Goal: Information Seeking & Learning: Learn about a topic

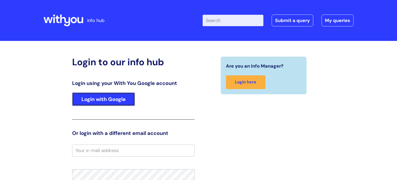
click at [109, 101] on link "Login with Google" at bounding box center [103, 98] width 63 height 13
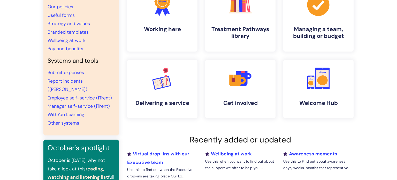
scroll to position [64, 0]
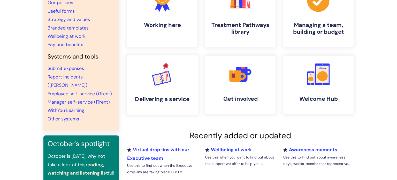
click at [178, 81] on link ".cls-1{font-family:DMSans-Bold, 'DM Sans';font-size:43.1802px;font-weight:700;}…" at bounding box center [162, 84] width 71 height 59
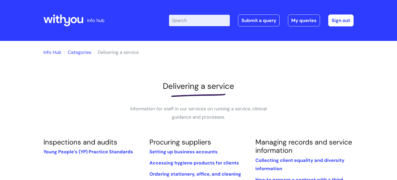
scroll to position [3, 0]
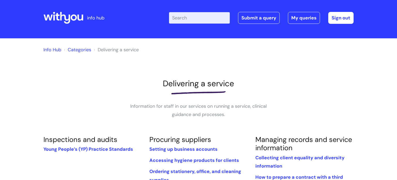
click at [197, 17] on input "Enter your search term here..." at bounding box center [199, 17] width 61 height 11
type input "screening"
click button "Search" at bounding box center [0, 0] width 0 height 0
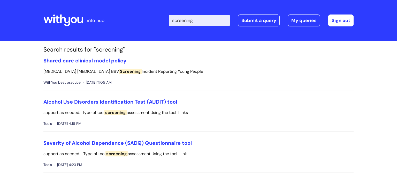
click at [173, 21] on input "screening" at bounding box center [199, 20] width 61 height 11
type input "urine screening"
click button "Search" at bounding box center [0, 0] width 0 height 0
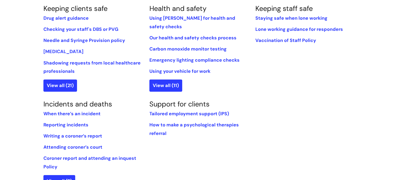
scroll to position [381, 0]
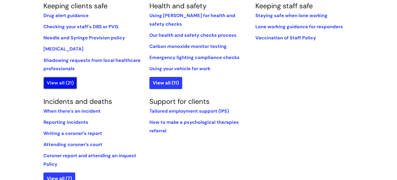
click at [58, 77] on link "View all (21)" at bounding box center [60, 83] width 34 height 12
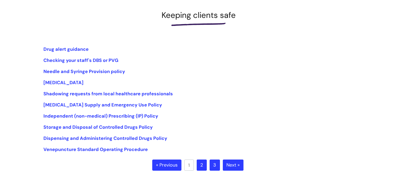
scroll to position [87, 0]
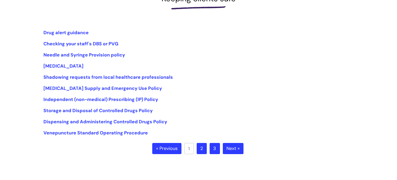
click at [202, 148] on link "2" at bounding box center [202, 148] width 10 height 11
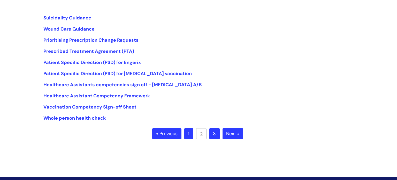
scroll to position [103, 0]
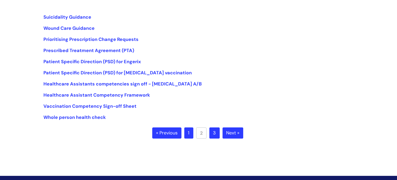
click at [212, 132] on link "3" at bounding box center [214, 132] width 10 height 11
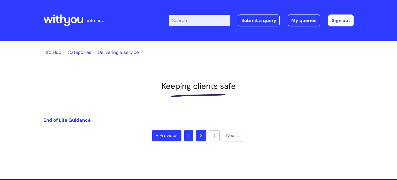
click at [57, 53] on link "Info Hub" at bounding box center [52, 52] width 18 height 6
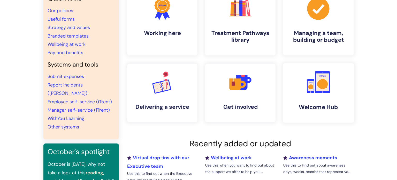
scroll to position [57, 0]
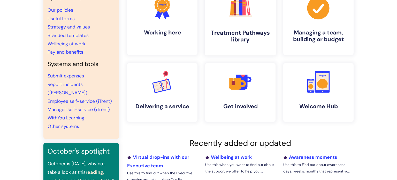
click at [209, 24] on link ".cls-1{fill:#f89b22;}.cls-1,.cls-2,.cls-3,.cls-4,.cls-5,.cls-6,.cls-7{stroke-wi…" at bounding box center [240, 22] width 71 height 66
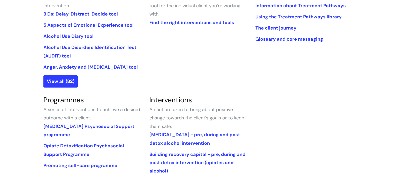
scroll to position [162, 0]
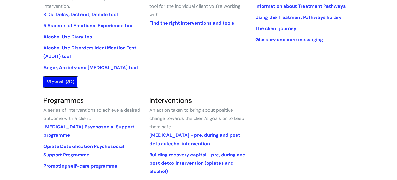
click at [64, 81] on link "View all (82)" at bounding box center [60, 82] width 34 height 12
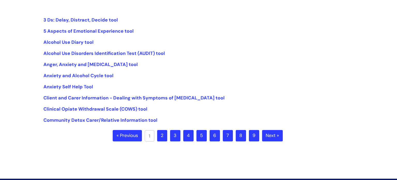
scroll to position [128, 0]
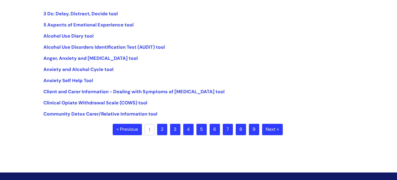
click at [160, 125] on link "2" at bounding box center [162, 129] width 10 height 11
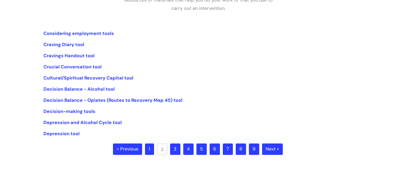
scroll to position [110, 0]
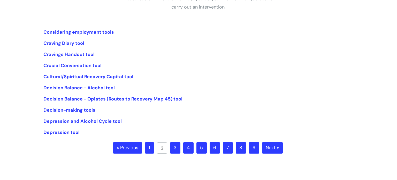
click at [178, 147] on link "3" at bounding box center [175, 147] width 10 height 11
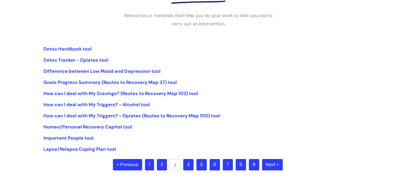
scroll to position [93, 0]
click at [186, 166] on link "4" at bounding box center [188, 164] width 10 height 11
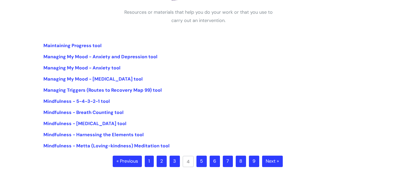
scroll to position [99, 0]
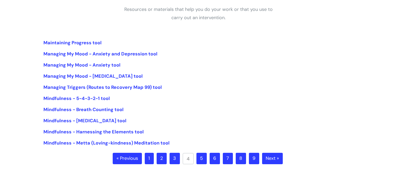
click at [202, 157] on link "5" at bounding box center [201, 158] width 10 height 11
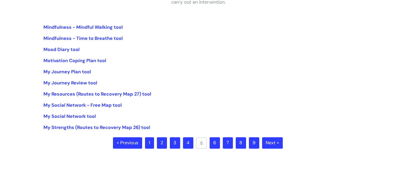
scroll to position [119, 0]
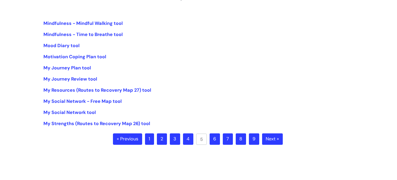
click at [214, 139] on link "6" at bounding box center [215, 138] width 10 height 11
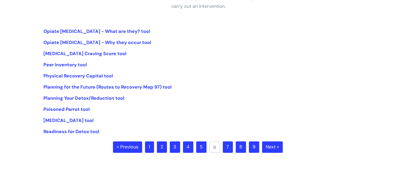
scroll to position [111, 0]
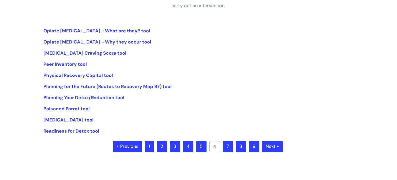
click at [225, 144] on link "7" at bounding box center [228, 146] width 10 height 11
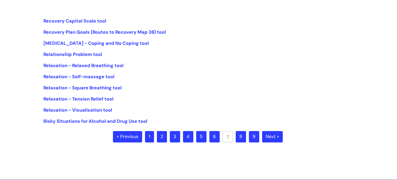
scroll to position [122, 0]
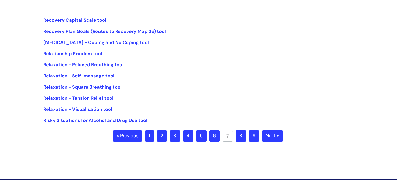
click at [240, 136] on link "8" at bounding box center [241, 135] width 10 height 11
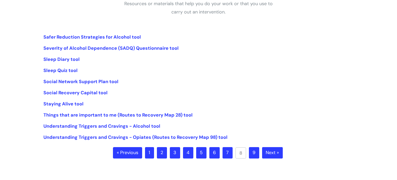
scroll to position [105, 0]
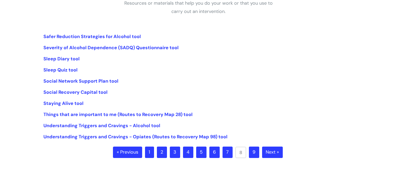
click at [255, 153] on link "9" at bounding box center [254, 151] width 10 height 11
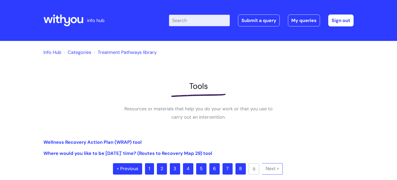
click at [82, 53] on link "Categories" at bounding box center [80, 52] width 24 height 6
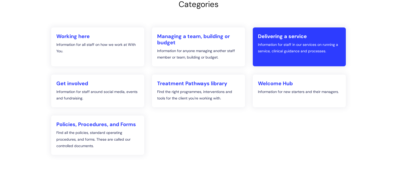
scroll to position [67, 0]
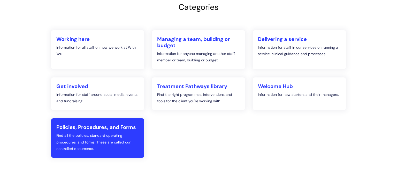
click at [95, 130] on h2 "Policies, Procedures, and Forms" at bounding box center [97, 127] width 83 height 6
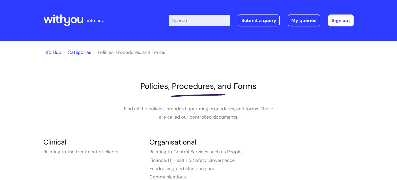
click at [57, 51] on link "Info Hub" at bounding box center [52, 52] width 18 height 6
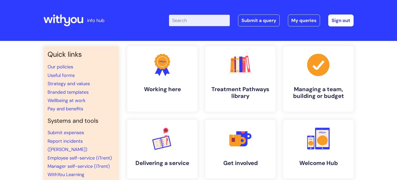
click at [65, 79] on li "Useful forms" at bounding box center [81, 75] width 67 height 8
click at [64, 75] on link "Useful forms" at bounding box center [61, 75] width 27 height 6
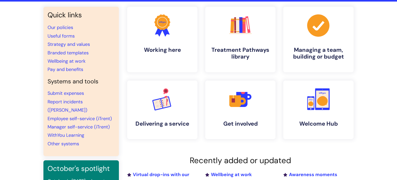
scroll to position [39, 0]
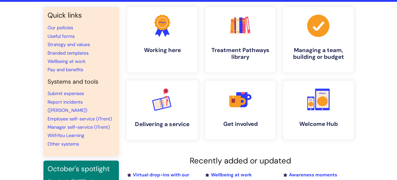
click at [158, 107] on rect at bounding box center [157, 104] width 9 height 11
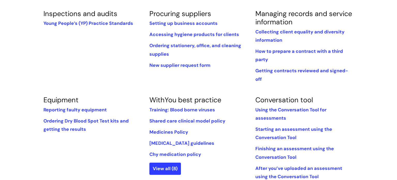
scroll to position [130, 0]
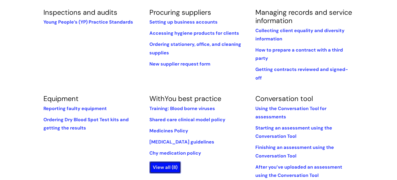
click at [161, 161] on link "View all (8)" at bounding box center [165, 167] width 32 height 12
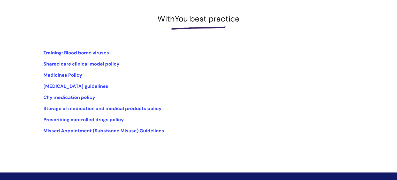
scroll to position [72, 0]
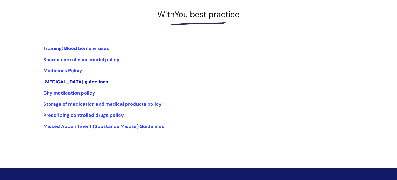
click at [62, 82] on link "[MEDICAL_DATA] guidelines" at bounding box center [75, 82] width 65 height 6
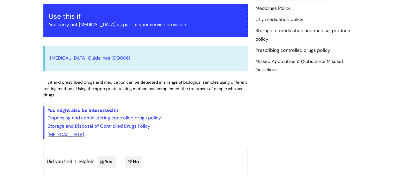
scroll to position [94, 0]
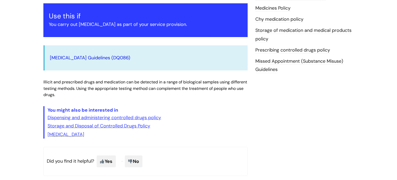
click at [82, 56] on link "Drug Testing Guidelines (DQ086)" at bounding box center [90, 58] width 80 height 6
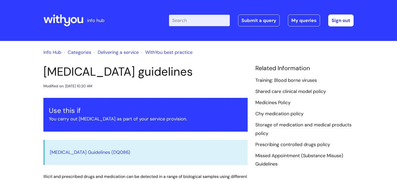
click at [119, 53] on link "Delivering a service" at bounding box center [118, 52] width 41 height 6
